Goal: Transaction & Acquisition: Purchase product/service

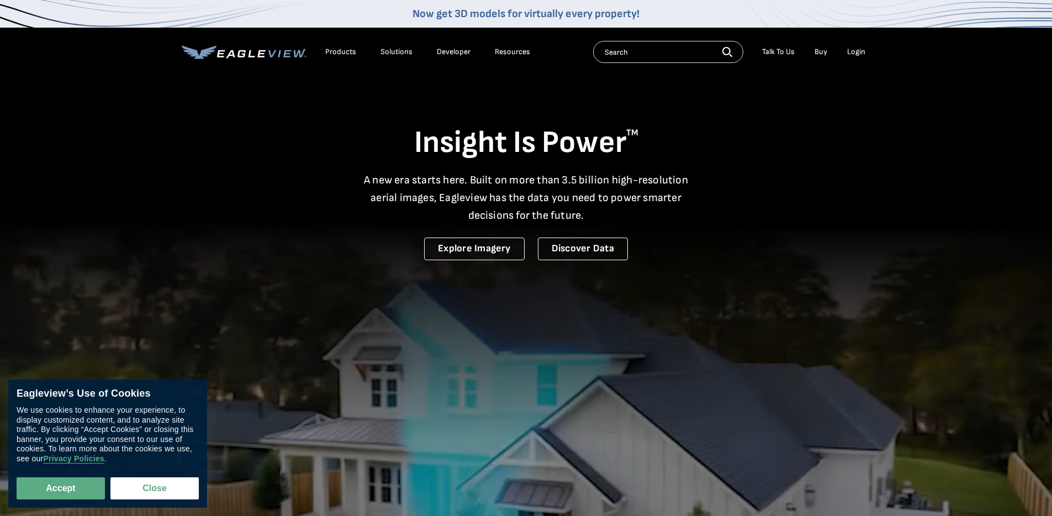
click at [857, 49] on div "Login" at bounding box center [856, 52] width 18 height 10
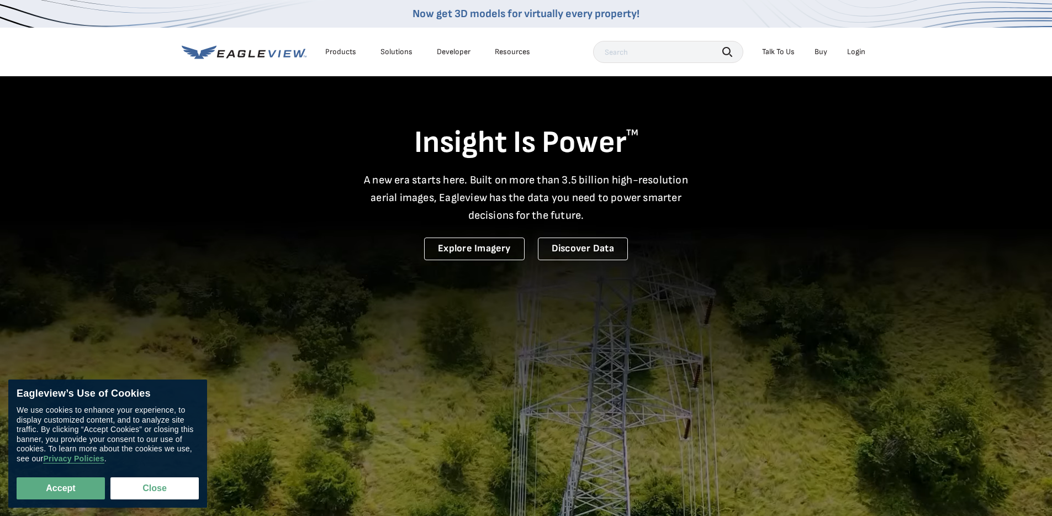
click at [864, 42] on div "Search Talk To Us Buy Login" at bounding box center [732, 52] width 278 height 22
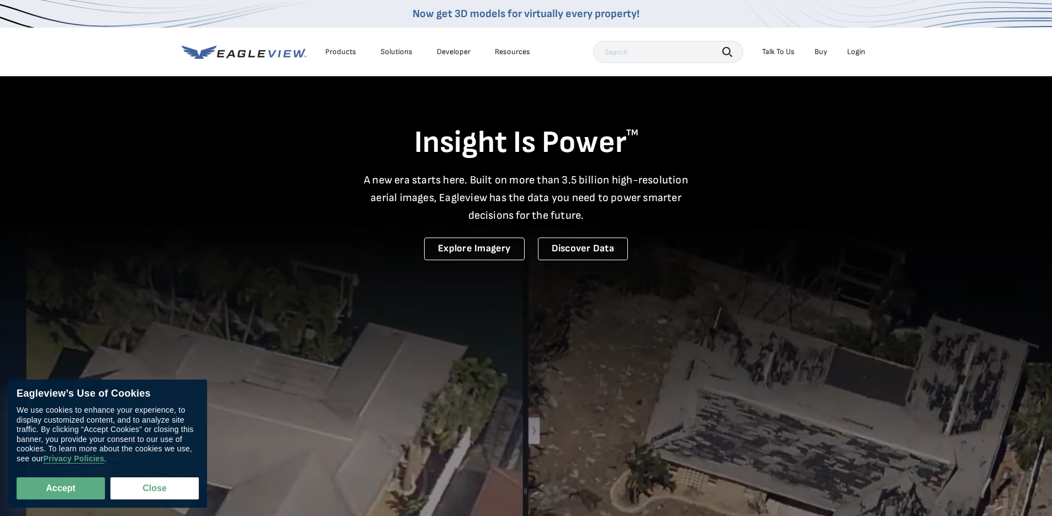
click at [861, 49] on div "Login" at bounding box center [856, 52] width 18 height 10
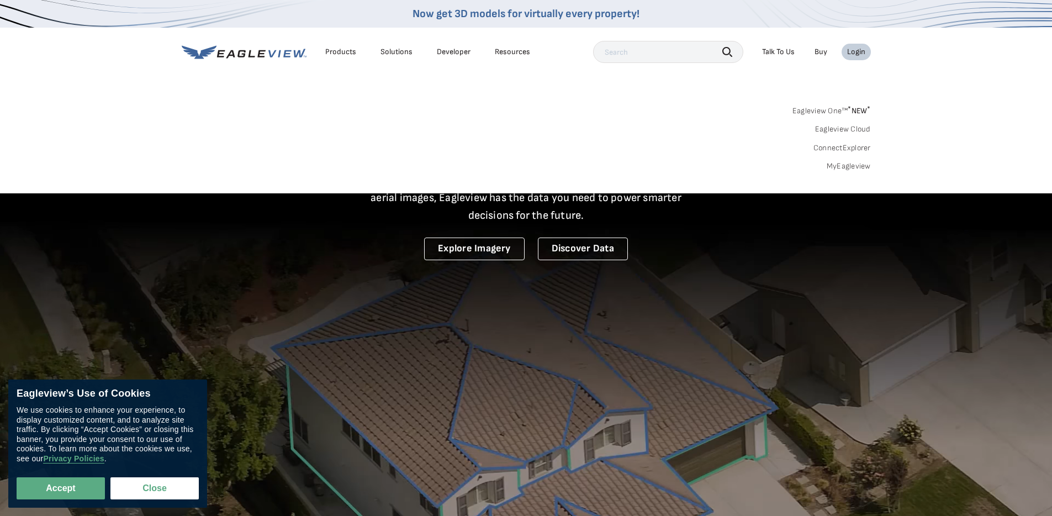
click at [838, 167] on link "MyEagleview" at bounding box center [849, 166] width 44 height 10
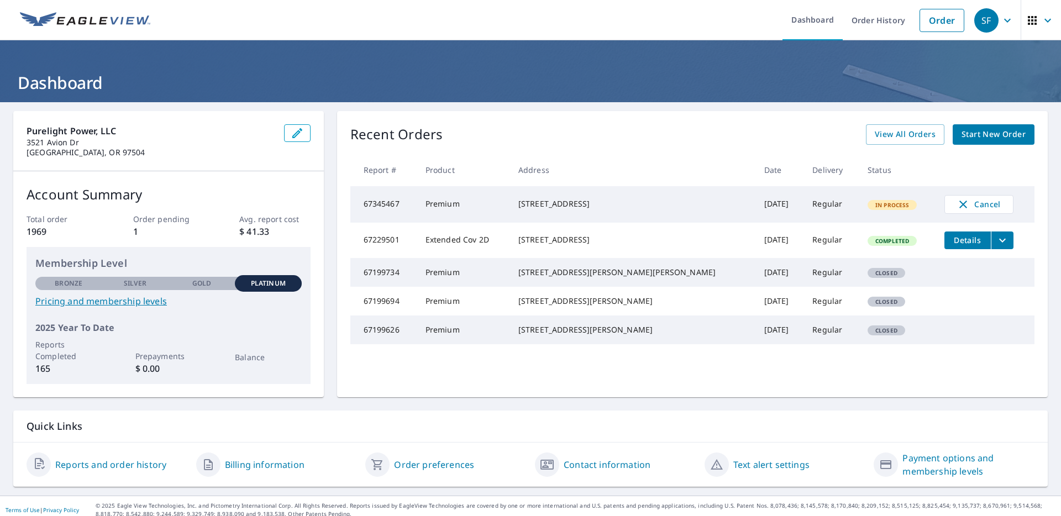
click at [971, 134] on span "Start New Order" at bounding box center [993, 135] width 64 height 14
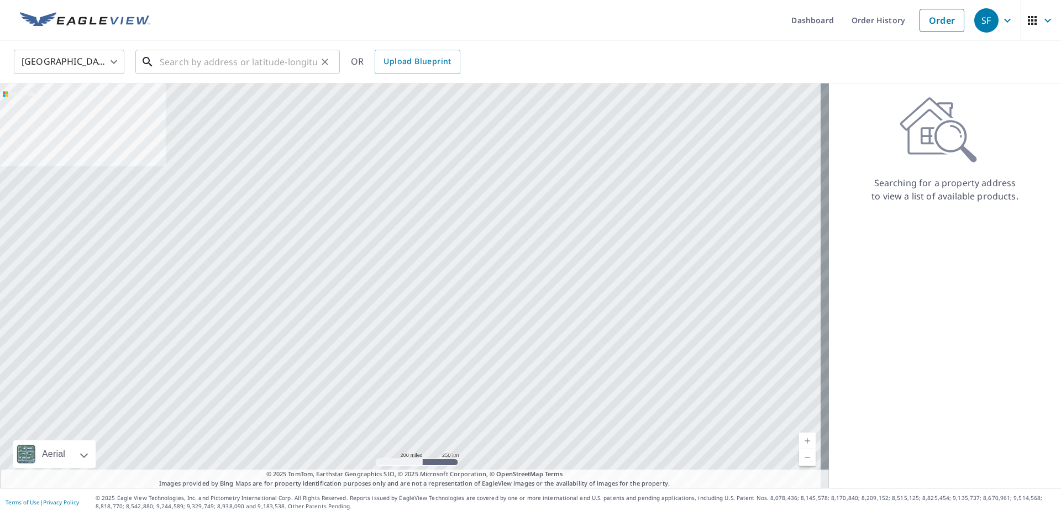
click at [268, 55] on input "text" at bounding box center [238, 61] width 157 height 31
paste input "224 Wildlife Ln, Anaconda, MT 59711"
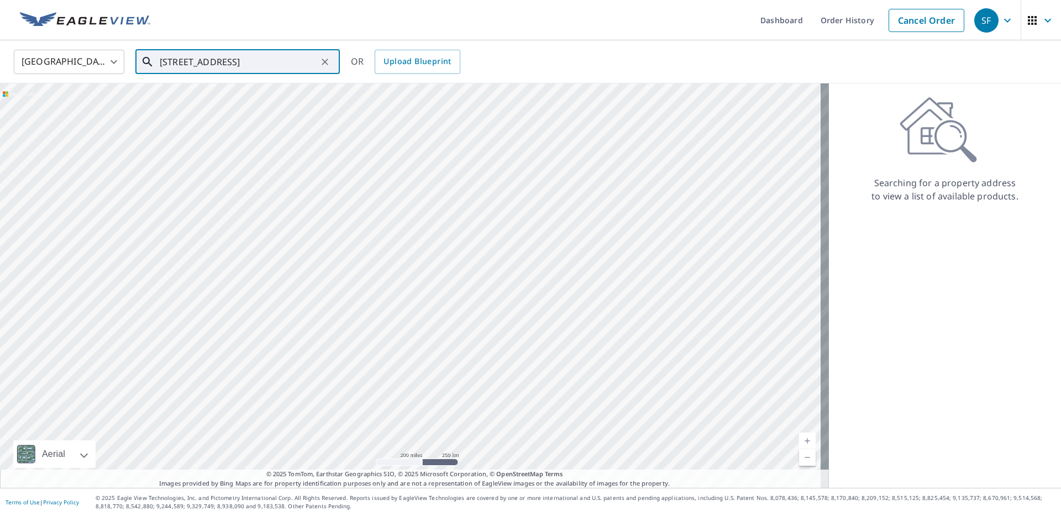
click at [302, 66] on input "224 Wildlife Ln, Anaconda, MT 59711" at bounding box center [238, 61] width 157 height 31
click at [262, 95] on span "224 Wildlife Ln" at bounding box center [243, 93] width 173 height 13
type input "224 Wildlife Ln Anaconda, MT 59711"
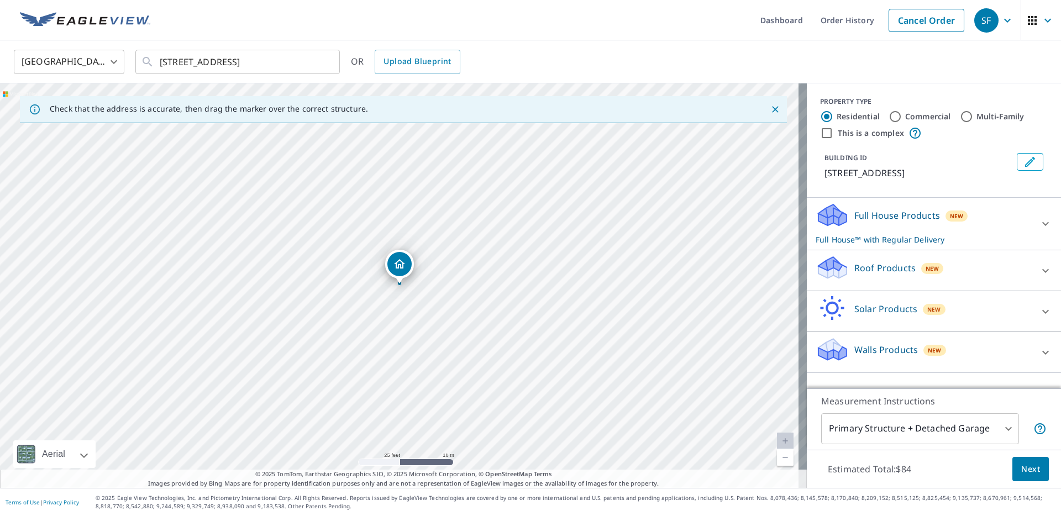
click at [868, 276] on div "Roof Products New" at bounding box center [923, 270] width 217 height 31
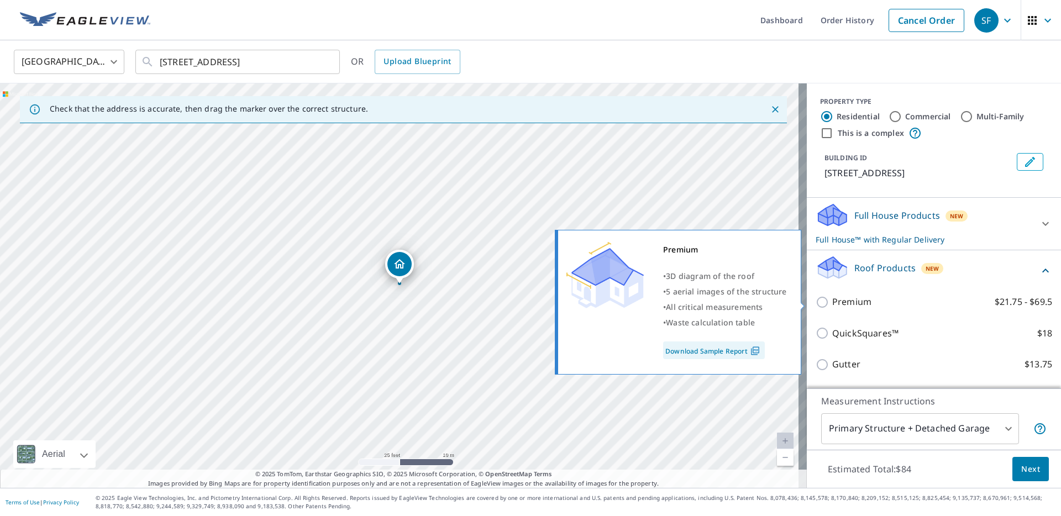
click at [832, 304] on p "Premium" at bounding box center [851, 302] width 39 height 14
click at [824, 304] on input "Premium $21.75 - $69.5" at bounding box center [823, 302] width 17 height 13
checkbox input "true"
checkbox input "false"
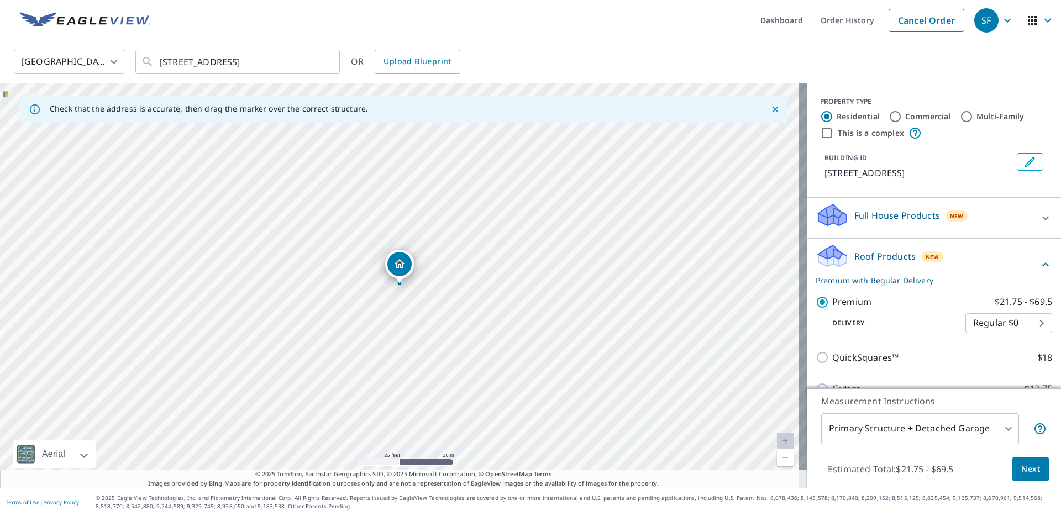
click at [1027, 471] on span "Next" at bounding box center [1030, 469] width 19 height 14
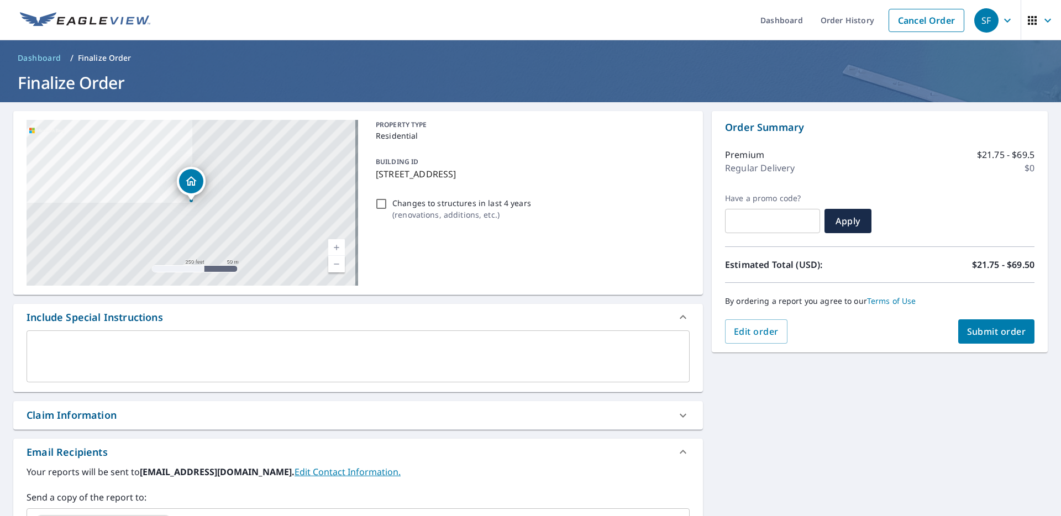
click at [410, 202] on p "Changes to structures in last 4 years" at bounding box center [461, 203] width 139 height 12
click at [388, 202] on input "Changes to structures in last 4 years ( renovations, additions, etc. )" at bounding box center [381, 203] width 13 height 13
checkbox input "true"
click at [979, 328] on span "Submit order" at bounding box center [996, 331] width 59 height 12
